Goal: Information Seeking & Learning: Learn about a topic

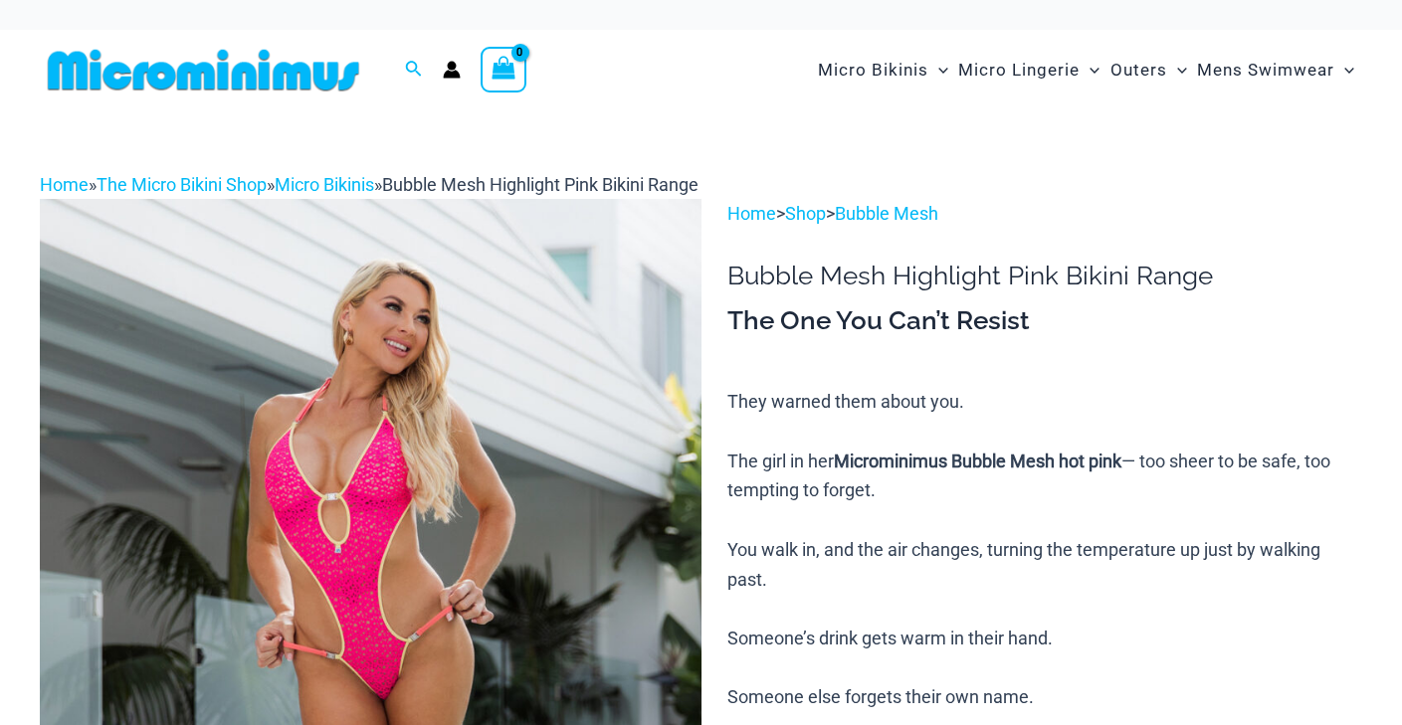
scroll to position [827, 0]
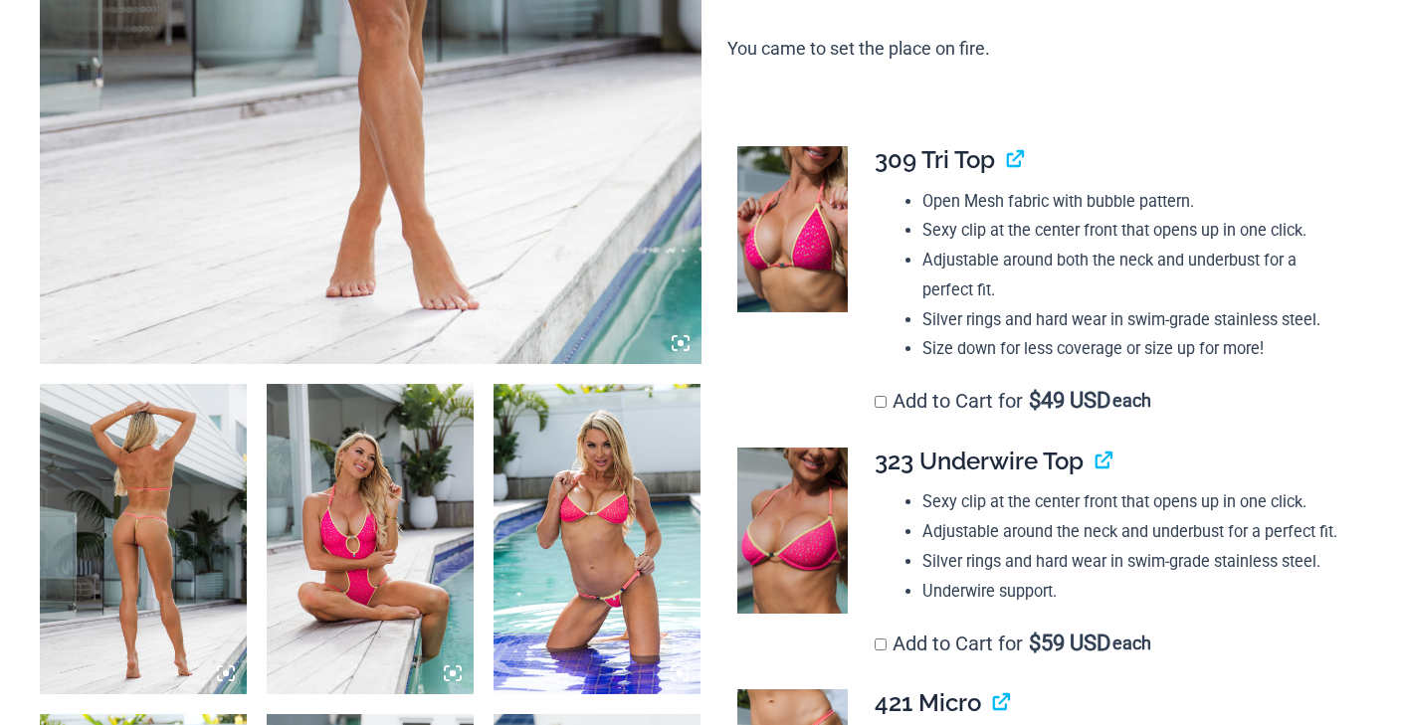
click at [94, 486] on img at bounding box center [143, 539] width 207 height 310
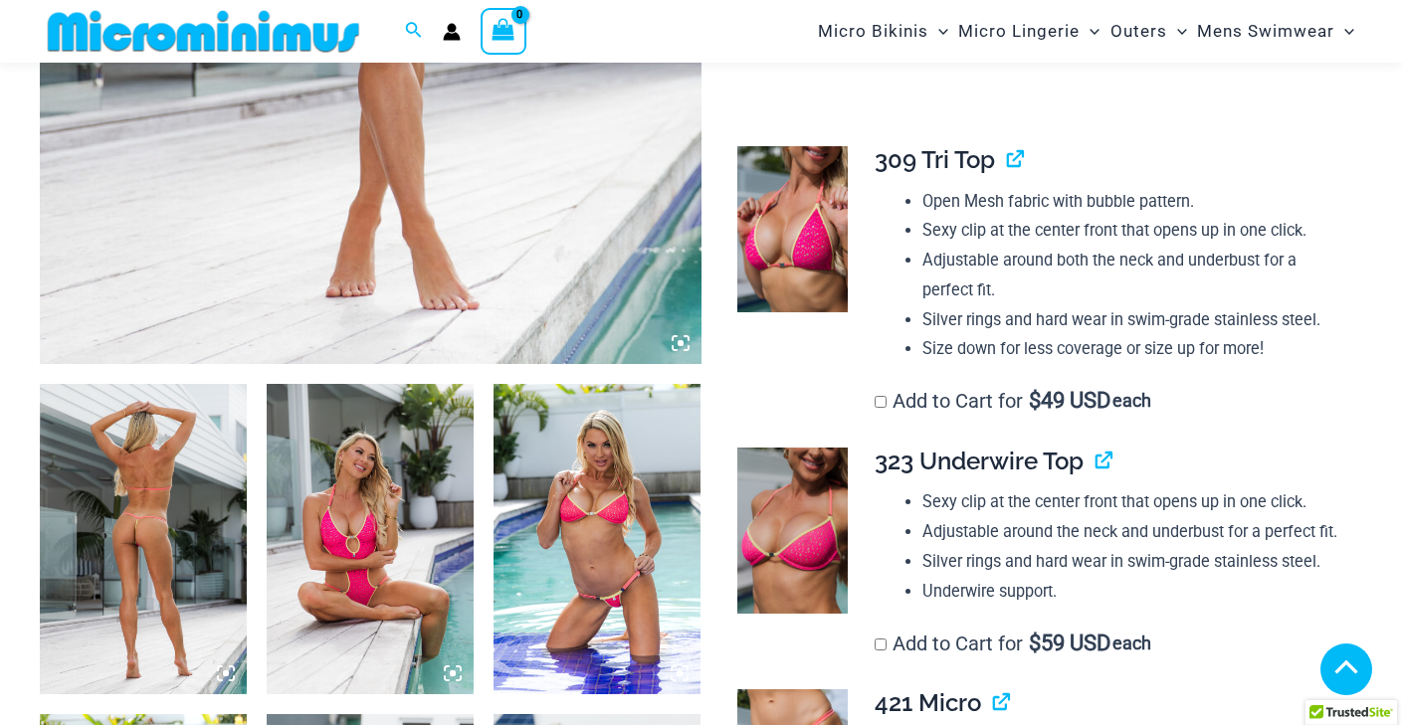
scroll to position [984, 0]
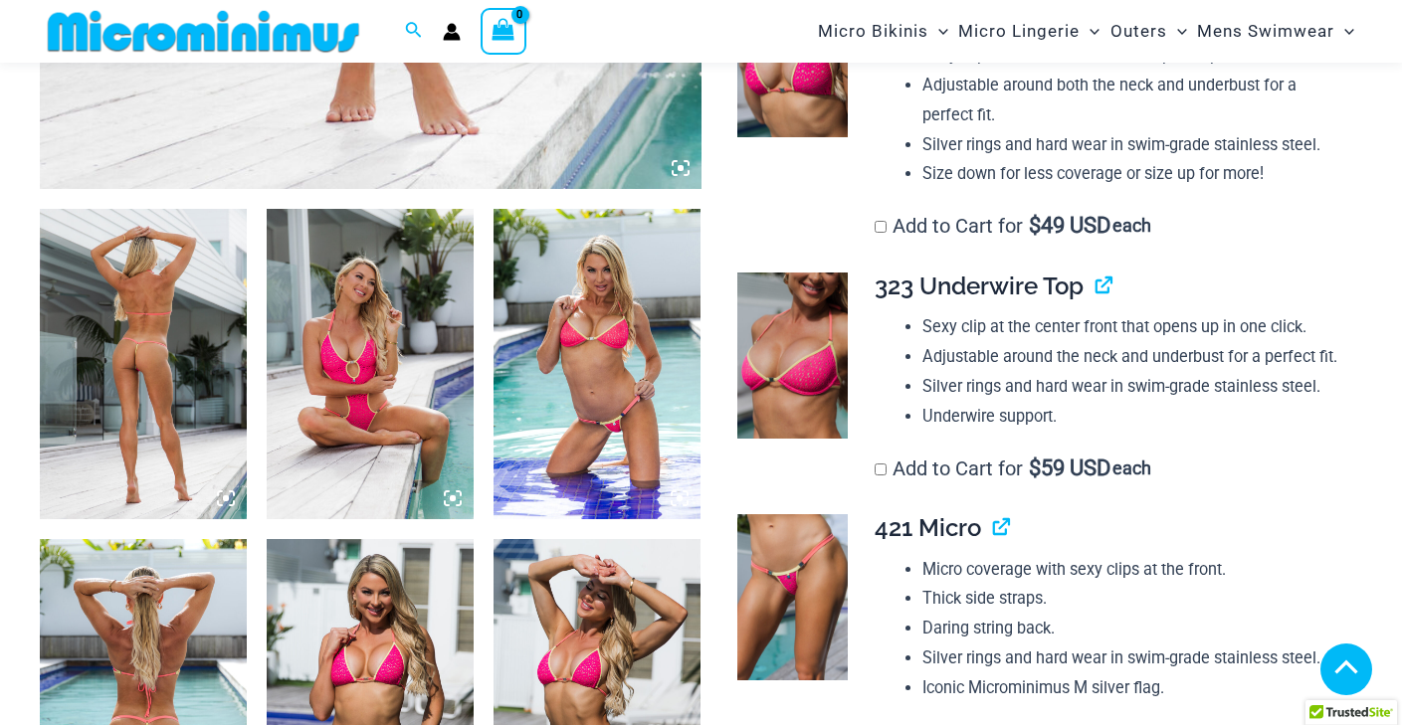
click at [451, 498] on icon at bounding box center [453, 498] width 6 height 6
click at [426, 539] on img at bounding box center [370, 694] width 207 height 310
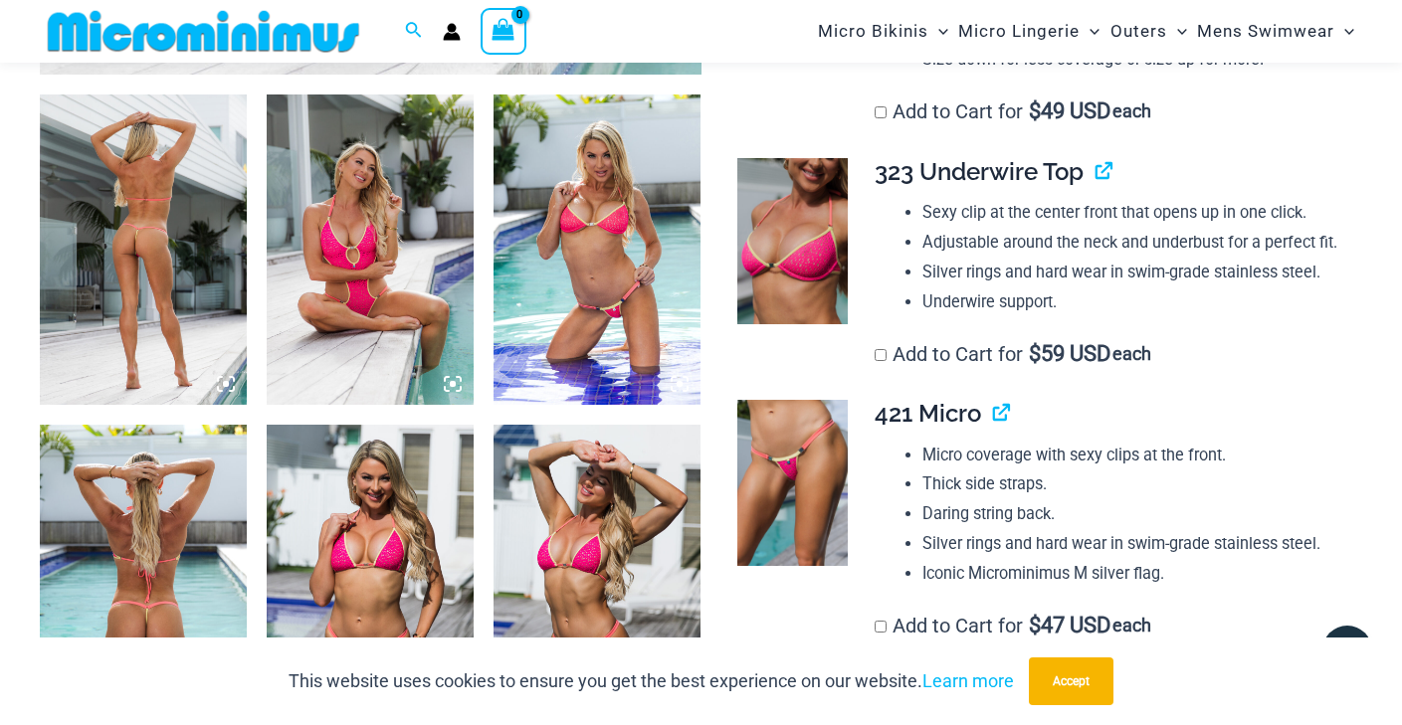
scroll to position [1099, 0]
click at [799, 191] on img at bounding box center [792, 240] width 110 height 166
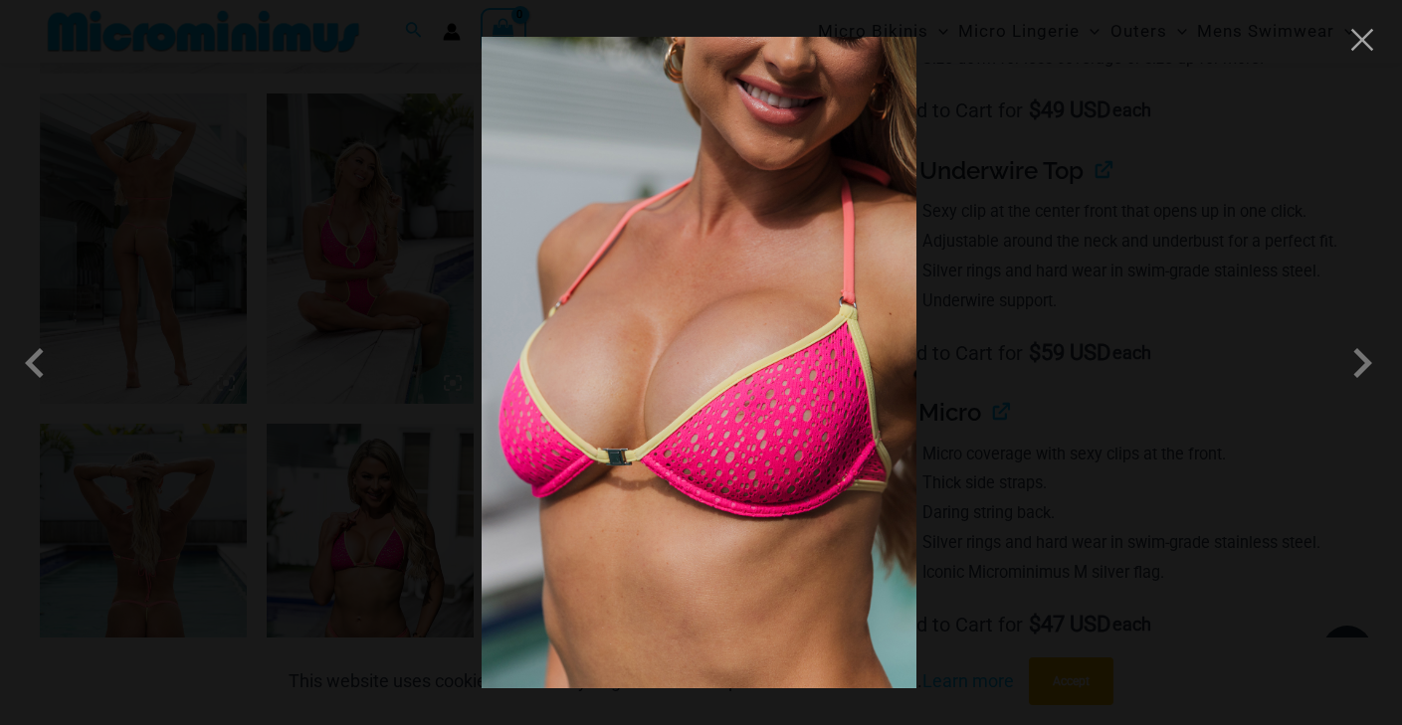
click at [508, 299] on img at bounding box center [699, 363] width 435 height 652
click at [900, 261] on img at bounding box center [699, 363] width 435 height 652
click at [1360, 44] on button "Close" at bounding box center [1362, 40] width 30 height 30
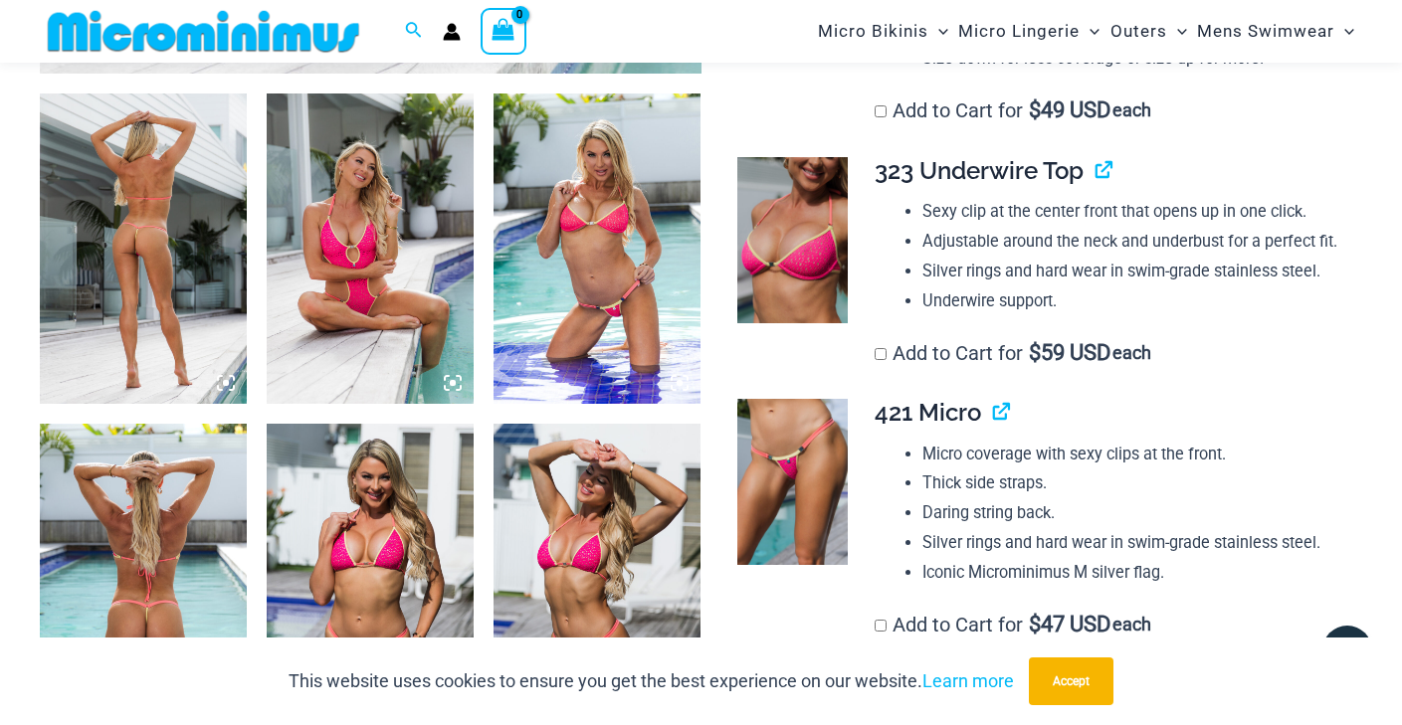
click at [451, 381] on icon at bounding box center [453, 383] width 6 height 6
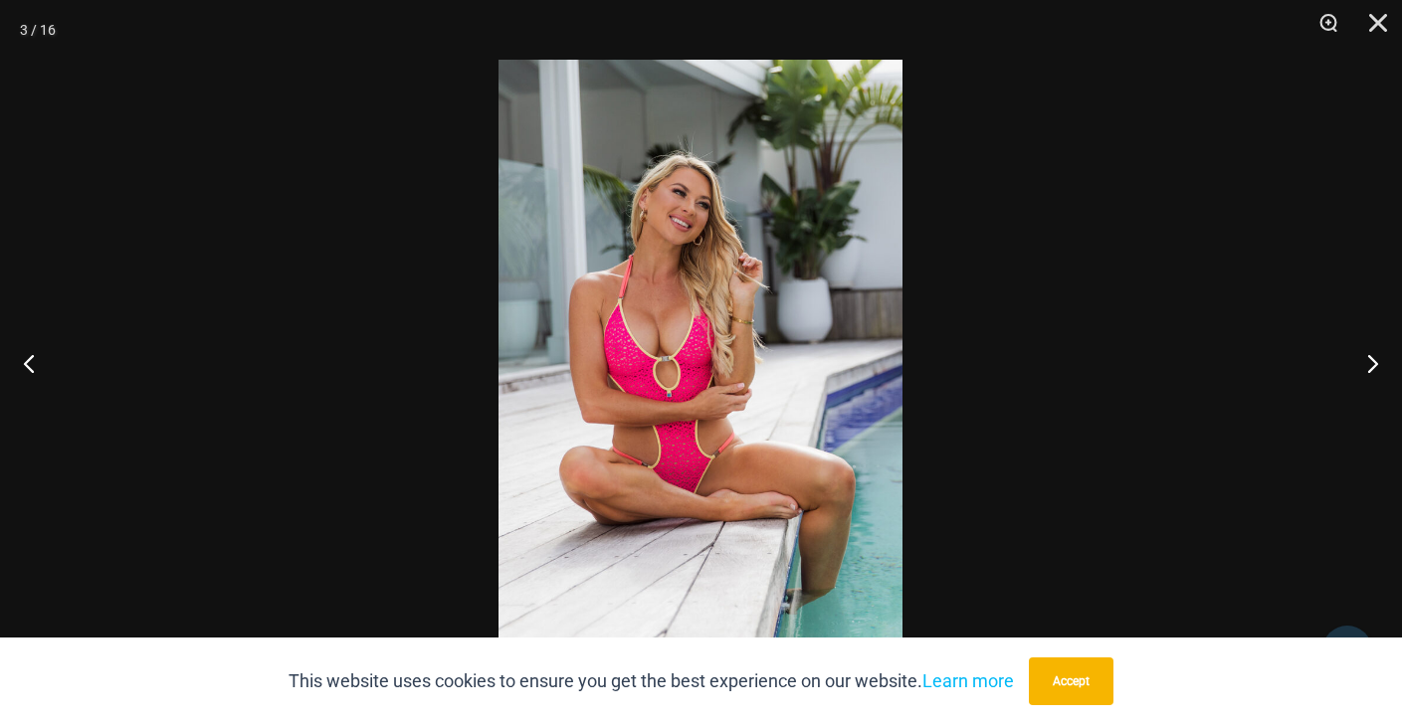
click at [671, 360] on img at bounding box center [700, 363] width 404 height 606
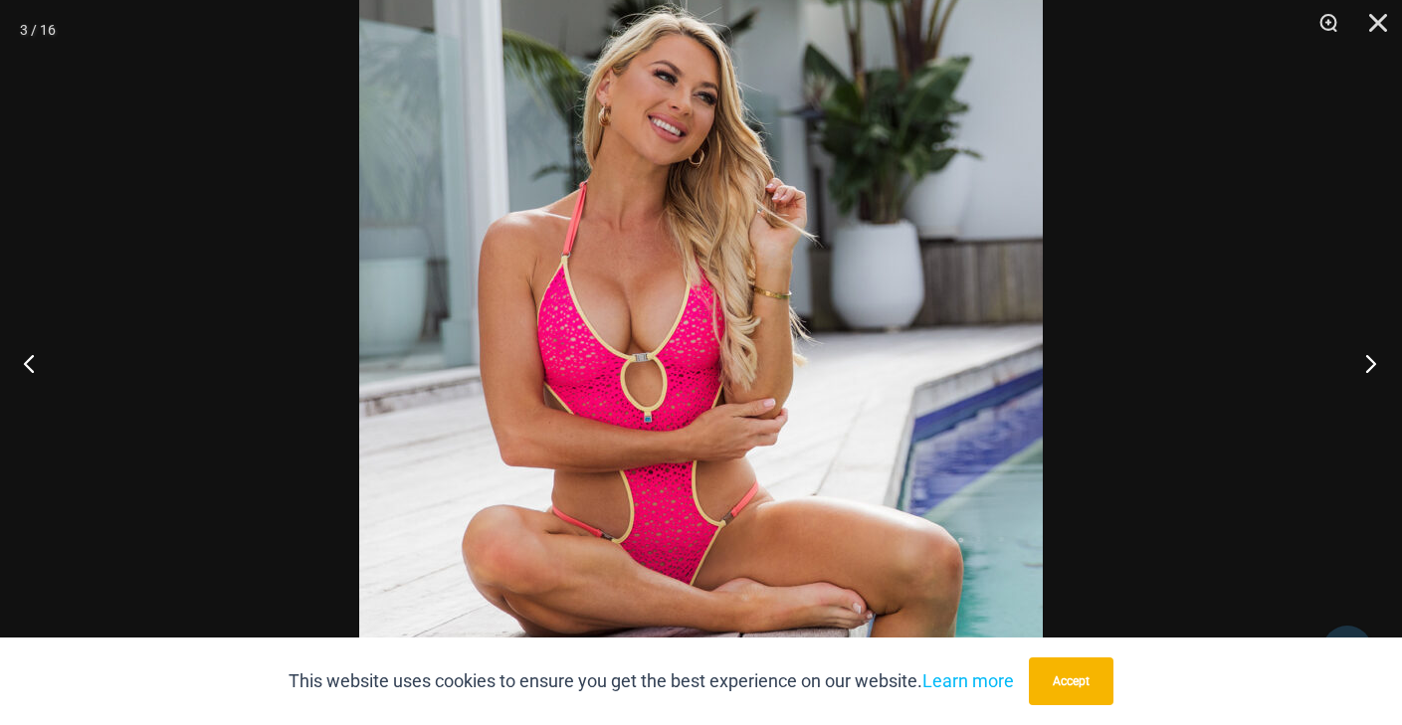
click at [1376, 361] on button "Next" at bounding box center [1364, 362] width 75 height 99
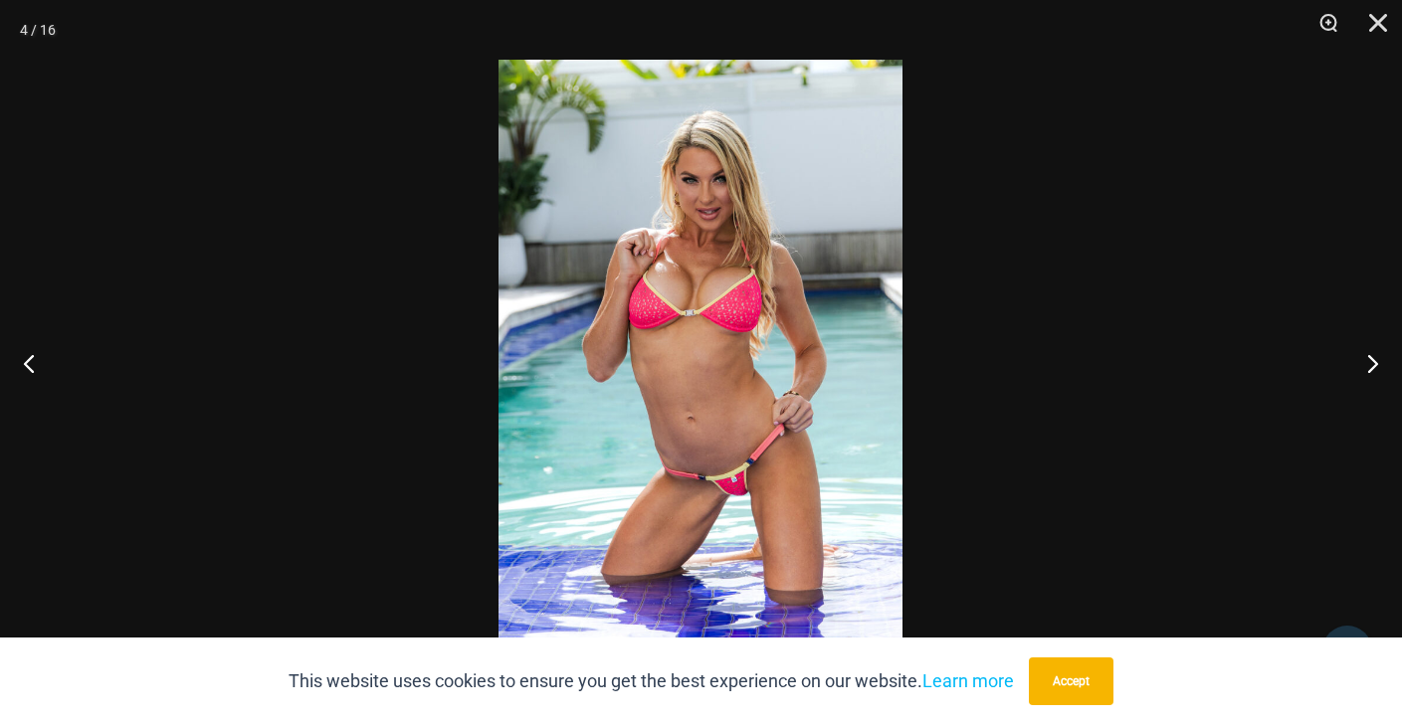
click at [761, 293] on img at bounding box center [700, 363] width 404 height 606
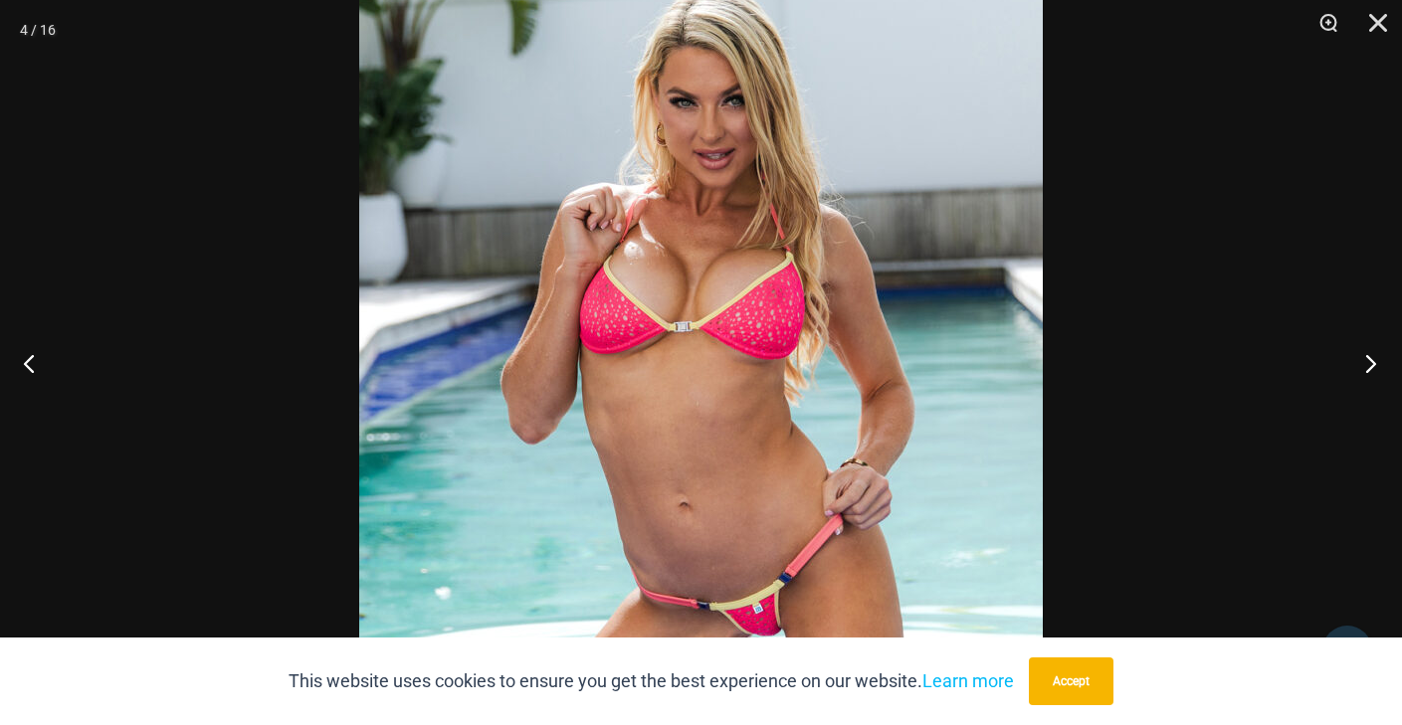
click at [1371, 362] on button "Next" at bounding box center [1364, 362] width 75 height 99
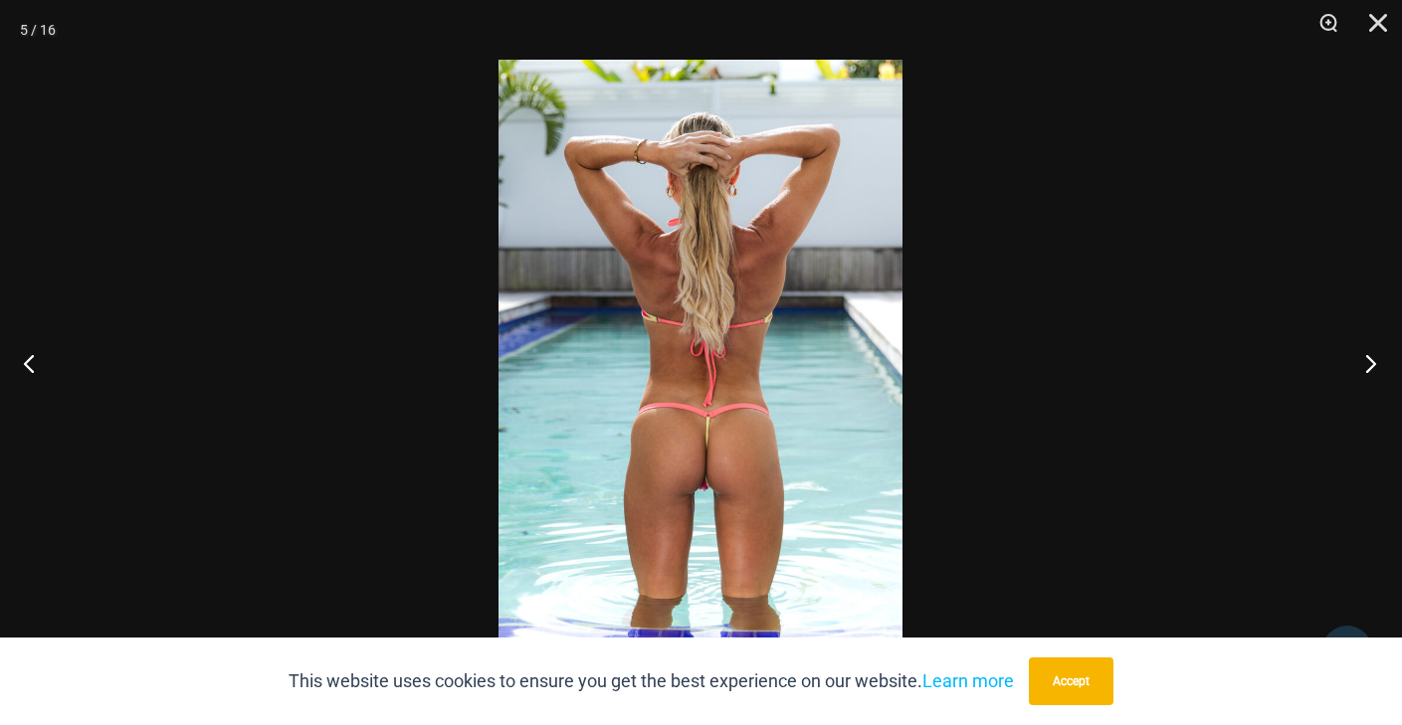
click at [1371, 362] on button "Next" at bounding box center [1364, 362] width 75 height 99
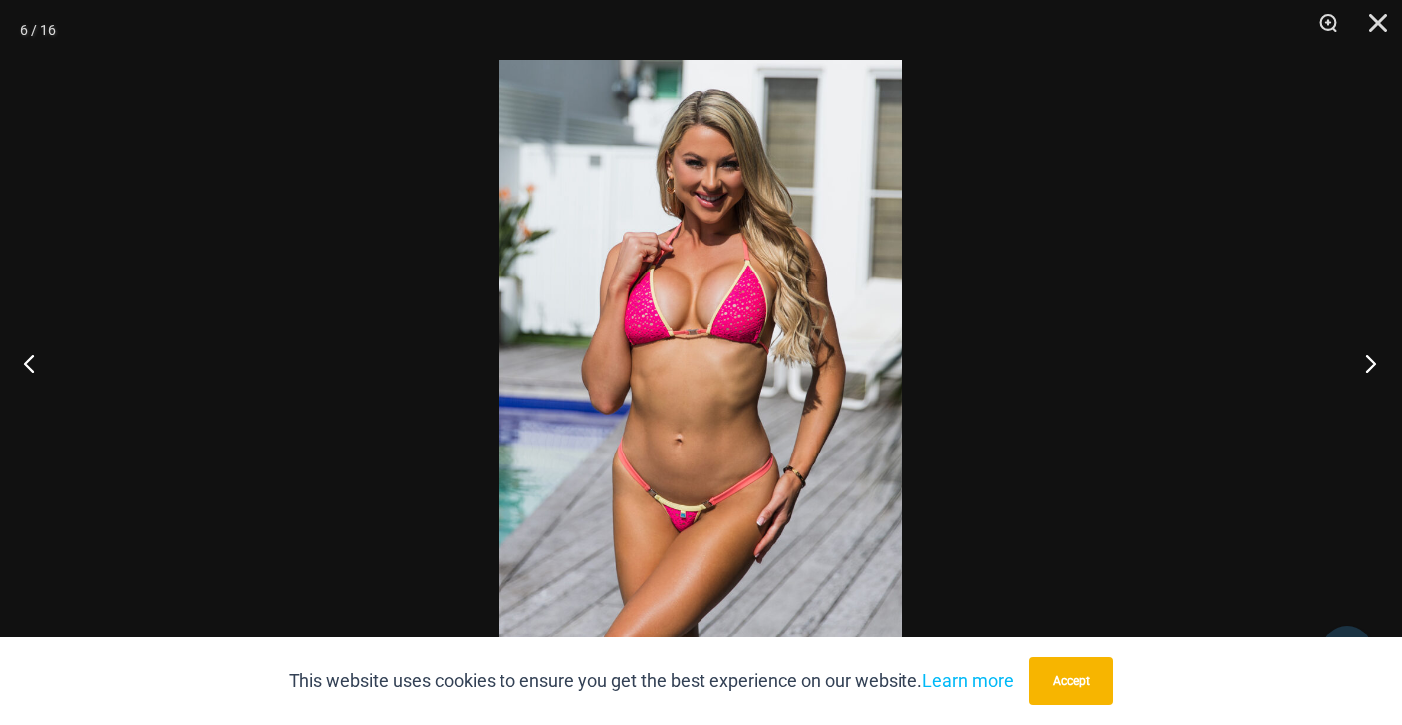
click at [1370, 362] on button "Next" at bounding box center [1364, 362] width 75 height 99
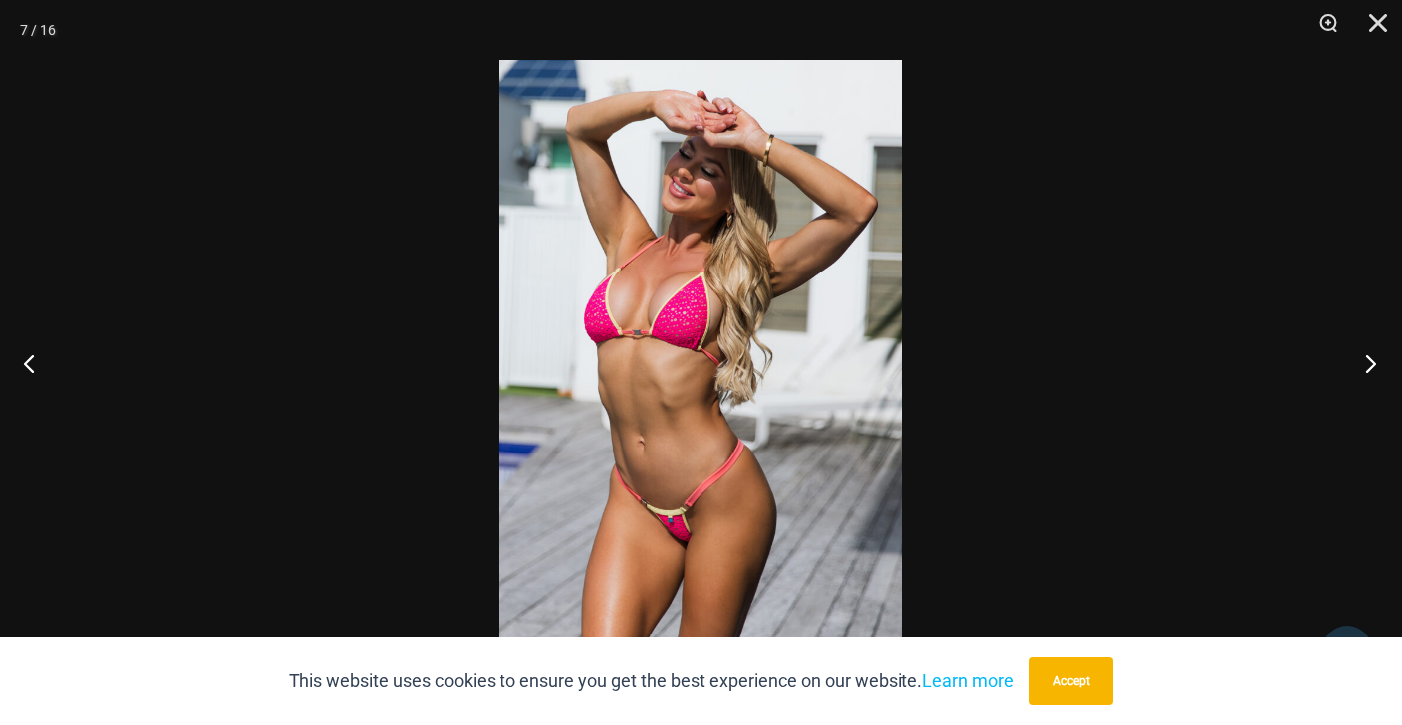
click at [1370, 362] on button "Next" at bounding box center [1364, 362] width 75 height 99
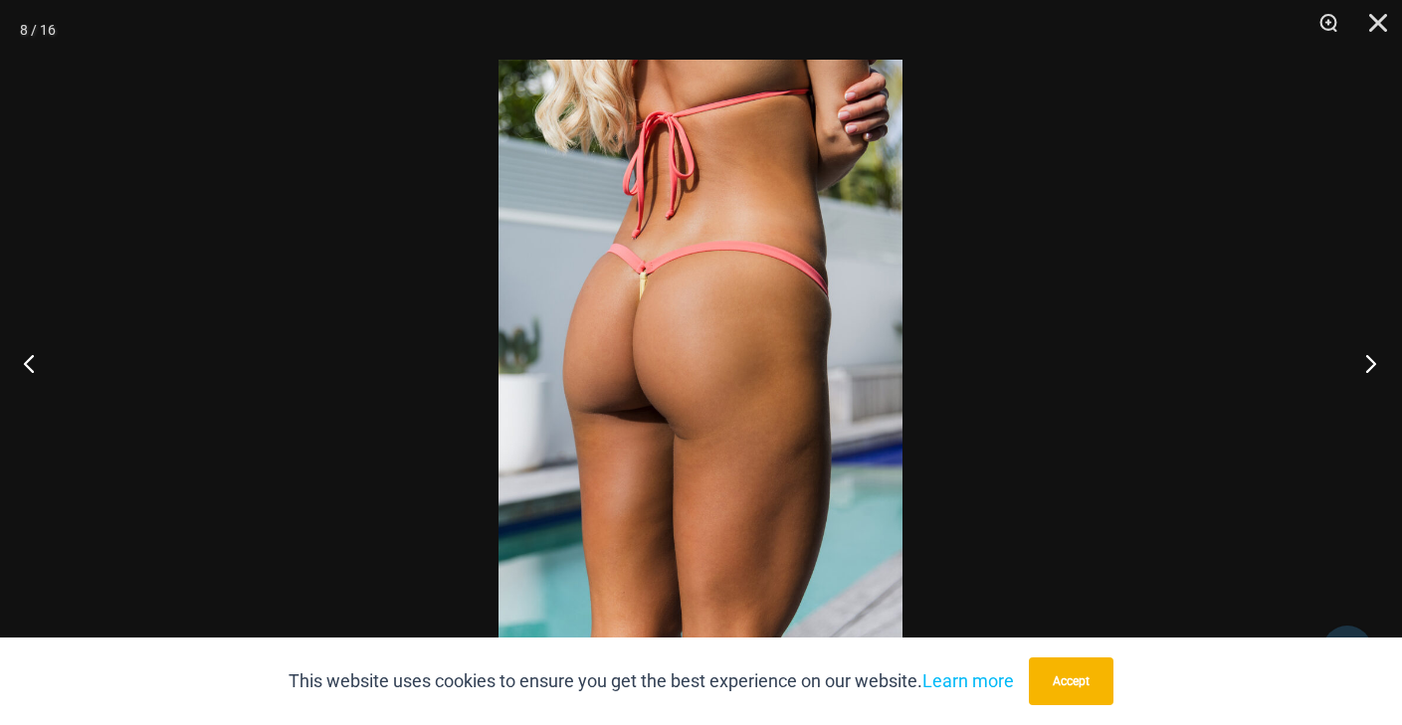
click at [1370, 362] on button "Next" at bounding box center [1364, 362] width 75 height 99
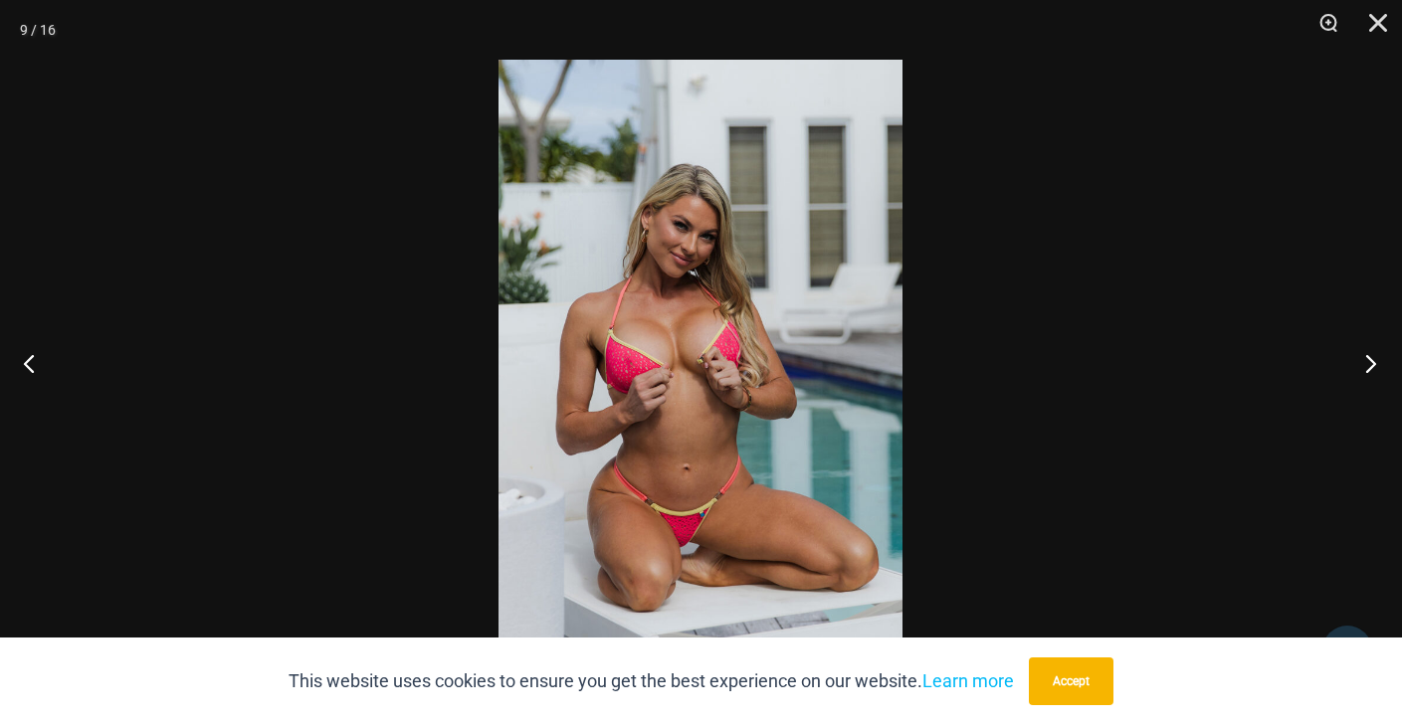
click at [1370, 362] on button "Next" at bounding box center [1364, 362] width 75 height 99
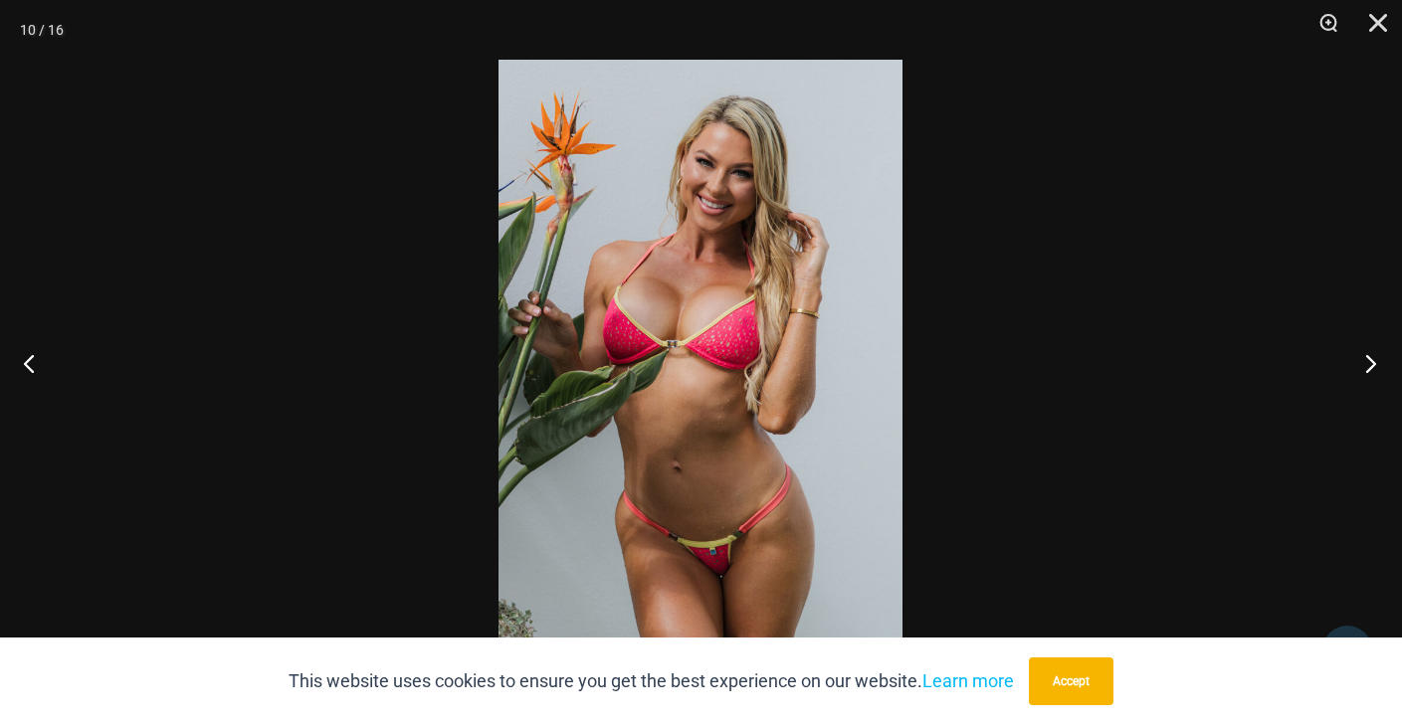
click at [1370, 362] on button "Next" at bounding box center [1364, 362] width 75 height 99
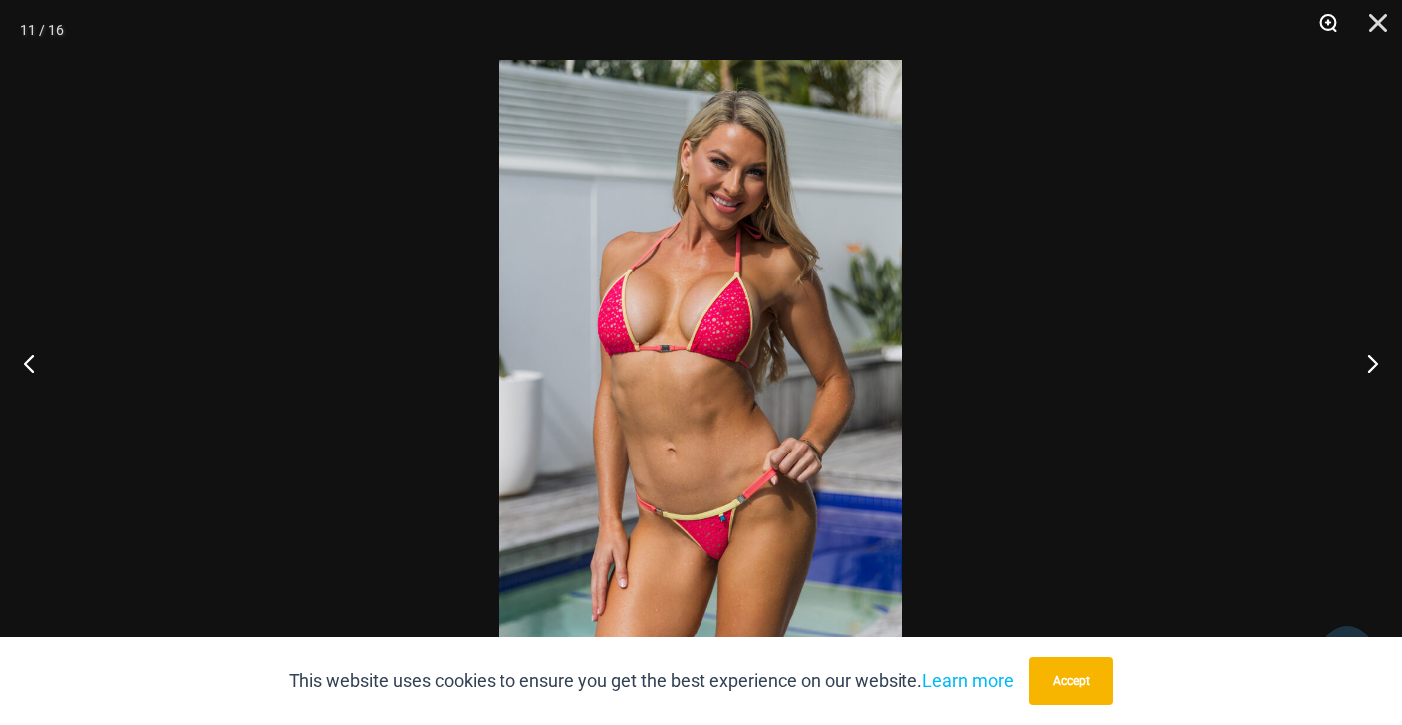
click at [1332, 23] on button "Zoom" at bounding box center [1321, 30] width 50 height 60
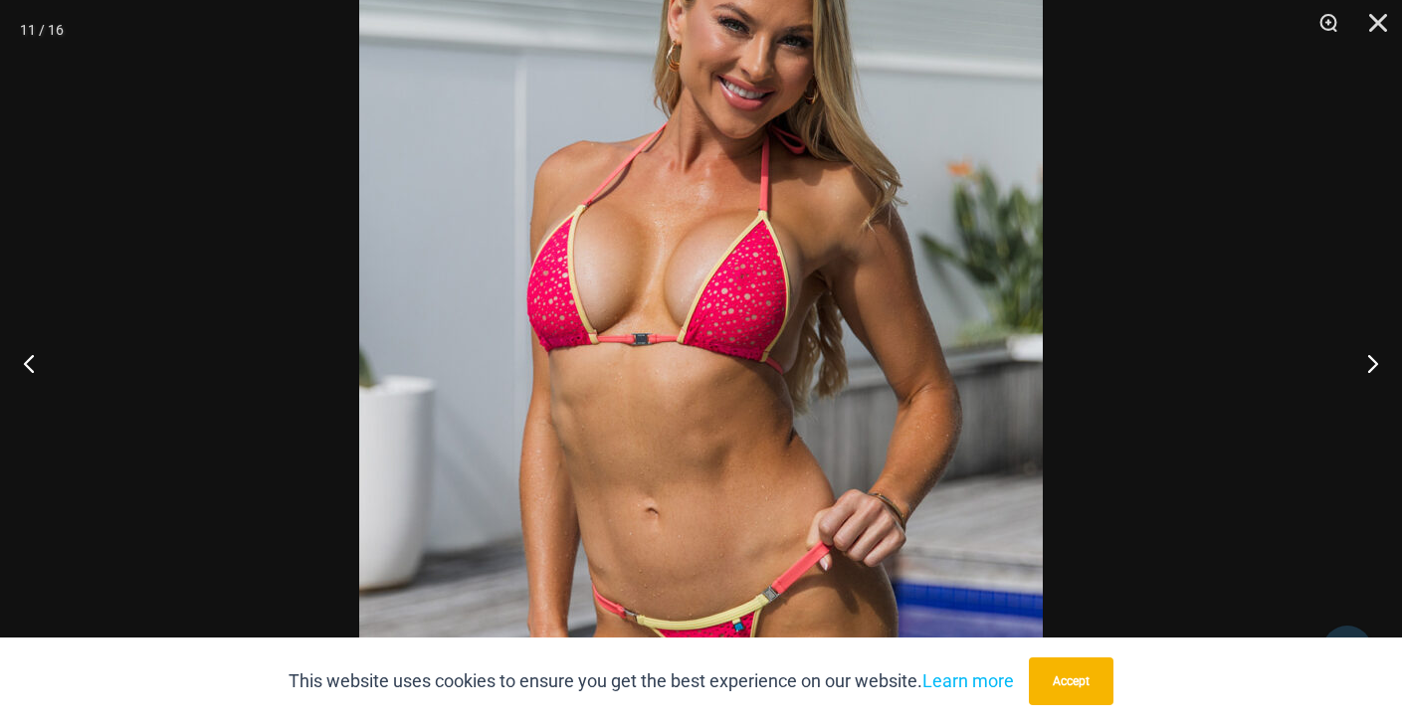
click at [710, 301] on img at bounding box center [701, 363] width 684 height 1025
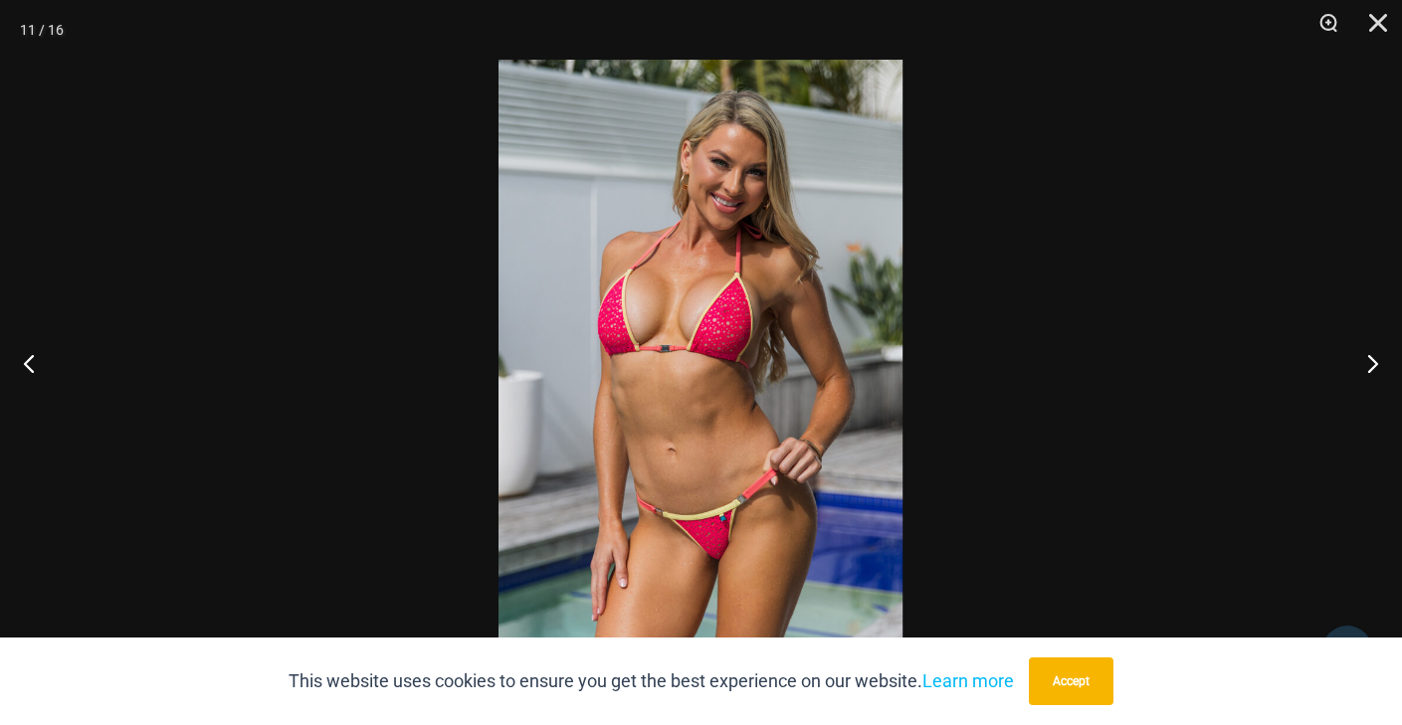
click at [710, 301] on img at bounding box center [700, 363] width 404 height 606
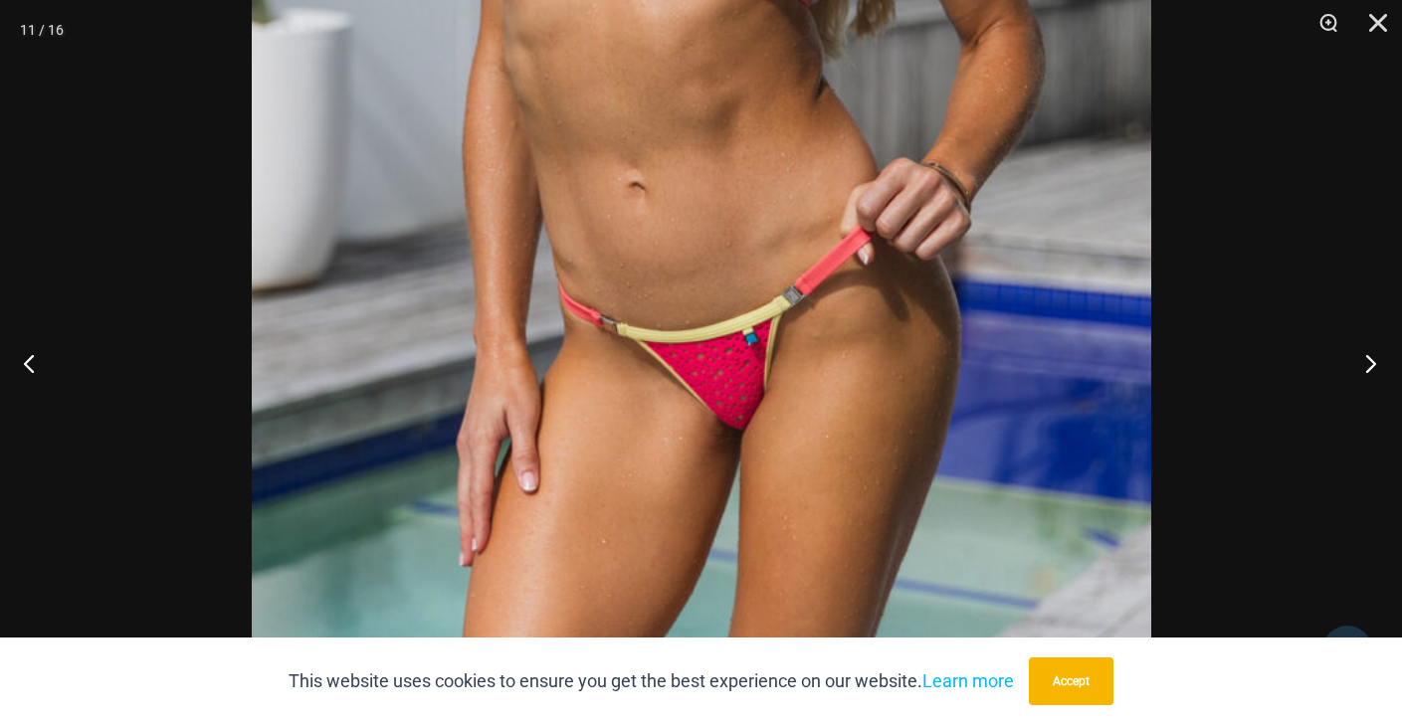
click at [1367, 369] on button "Next" at bounding box center [1364, 362] width 75 height 99
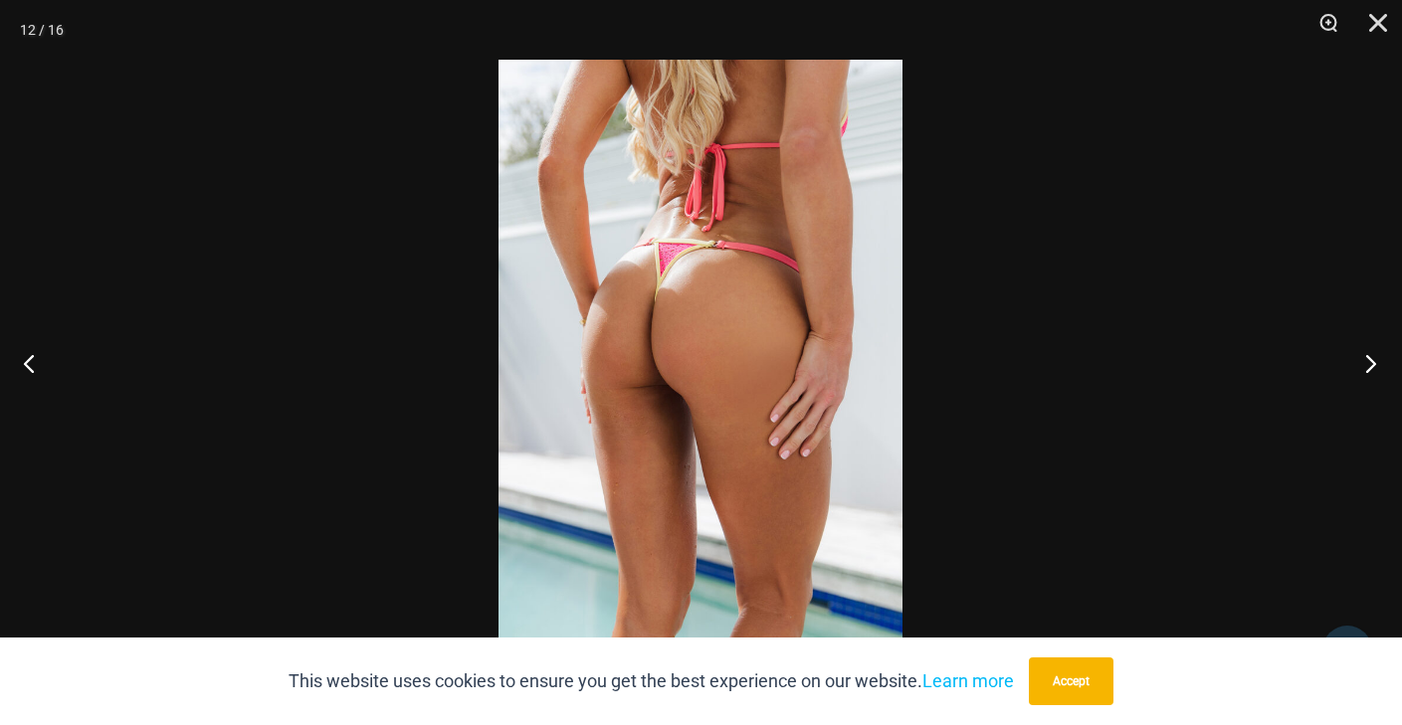
click at [1367, 369] on button "Next" at bounding box center [1364, 362] width 75 height 99
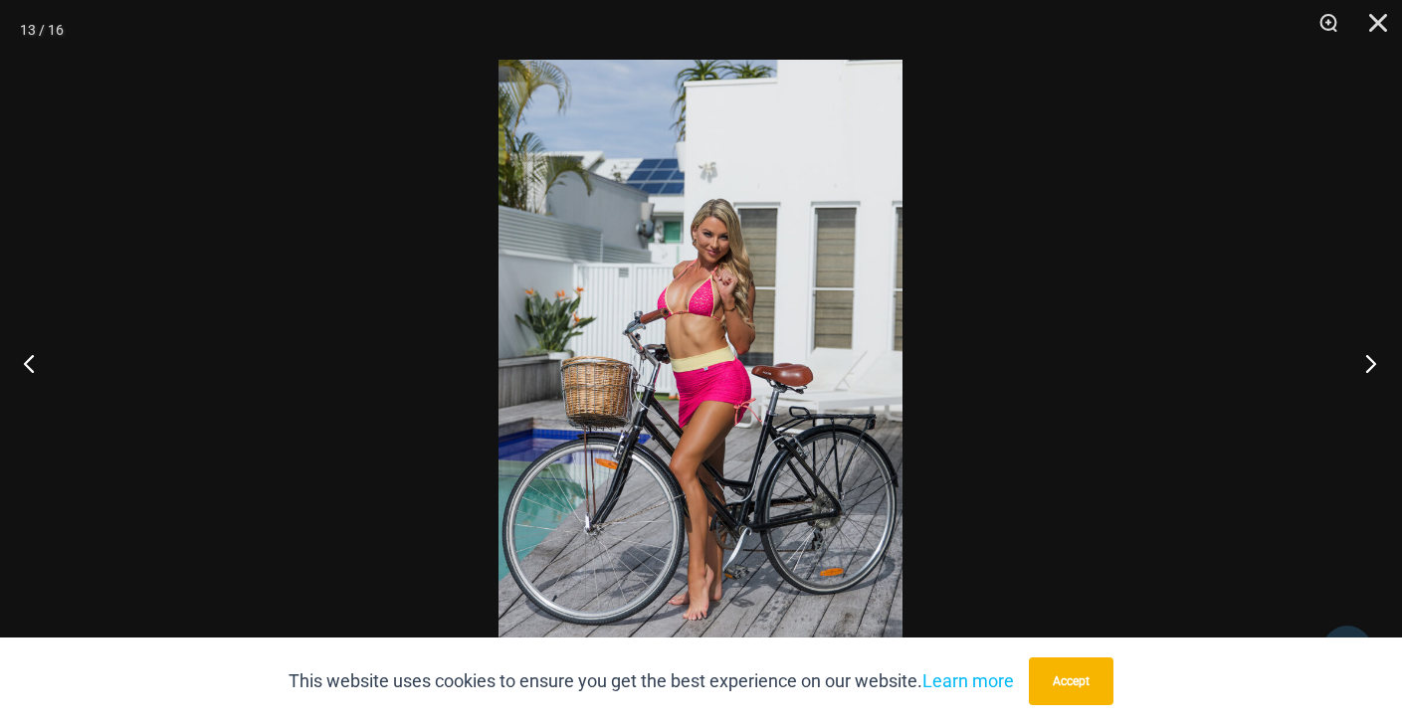
click at [1367, 369] on button "Next" at bounding box center [1364, 362] width 75 height 99
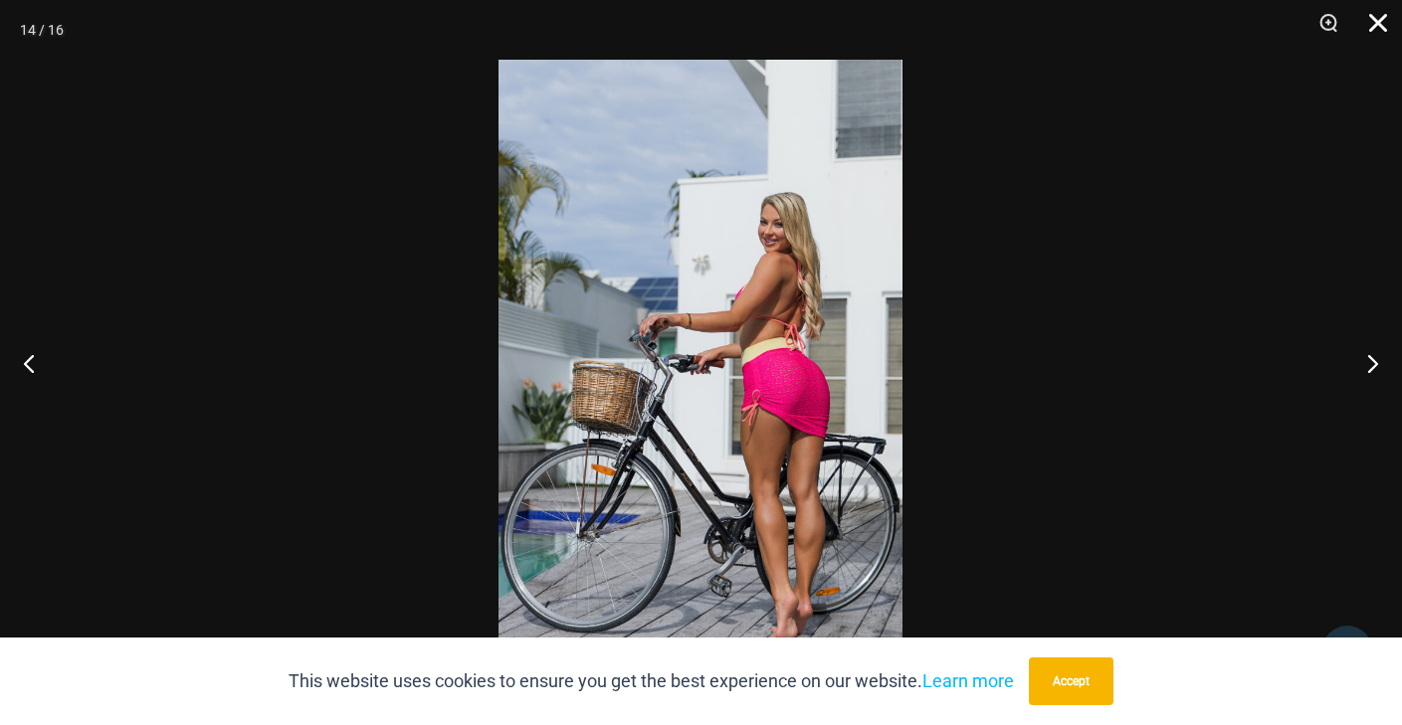
click at [1372, 21] on button "Close" at bounding box center [1371, 30] width 50 height 60
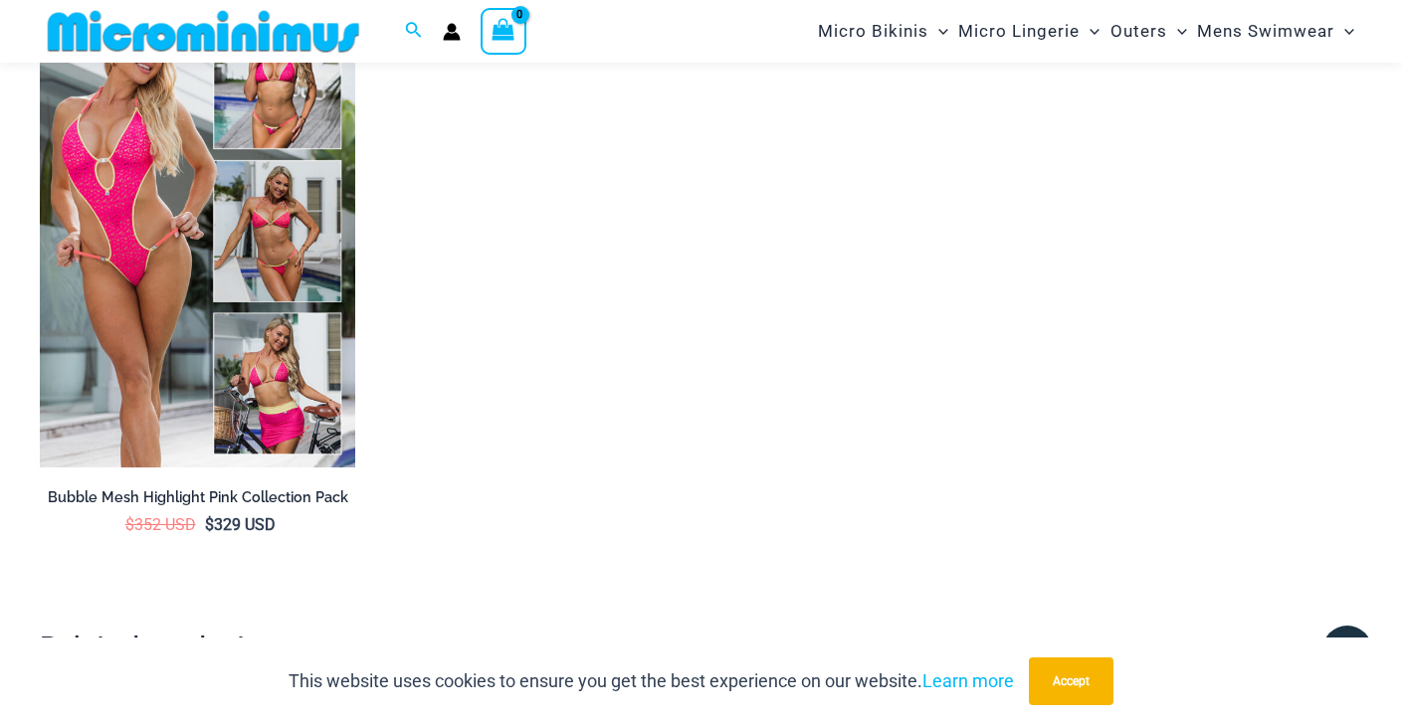
scroll to position [3555, 0]
